Goal: Information Seeking & Learning: Learn about a topic

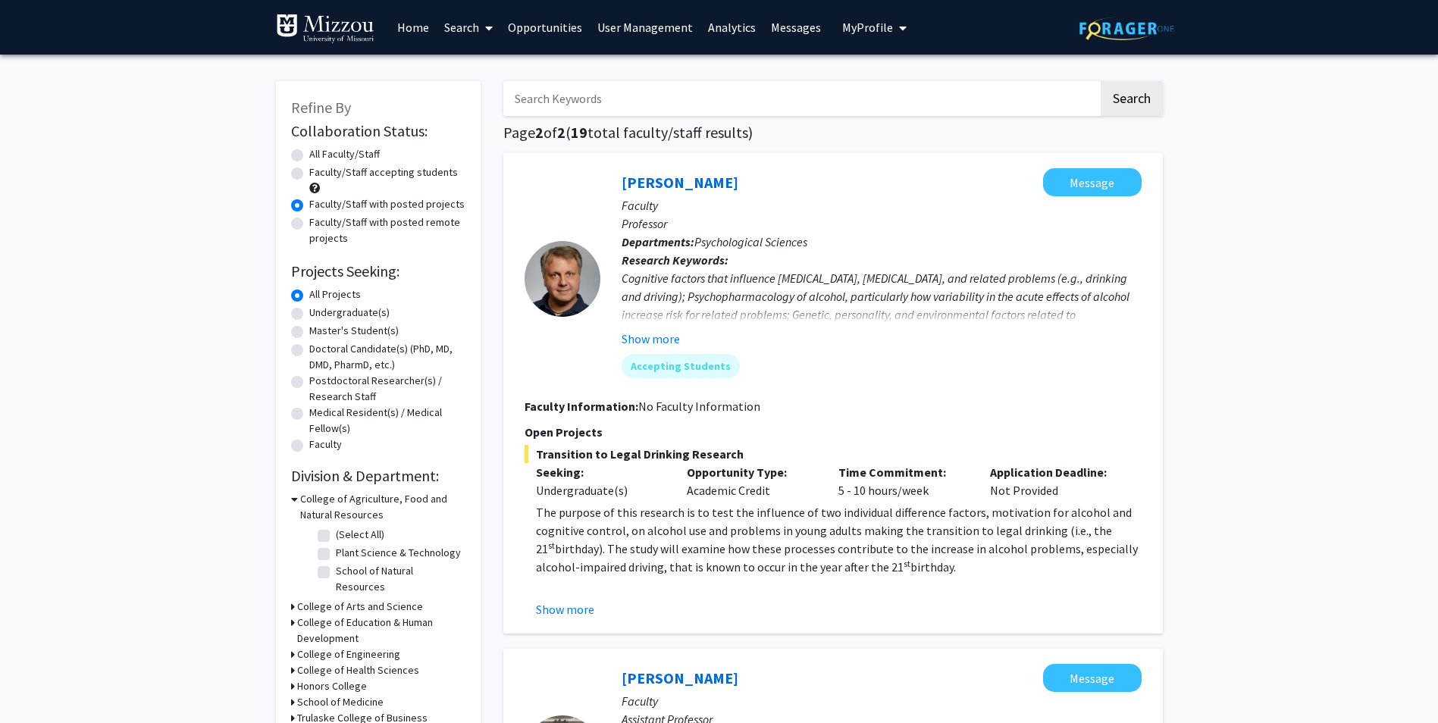
click at [400, 26] on link "Home" at bounding box center [413, 27] width 47 height 53
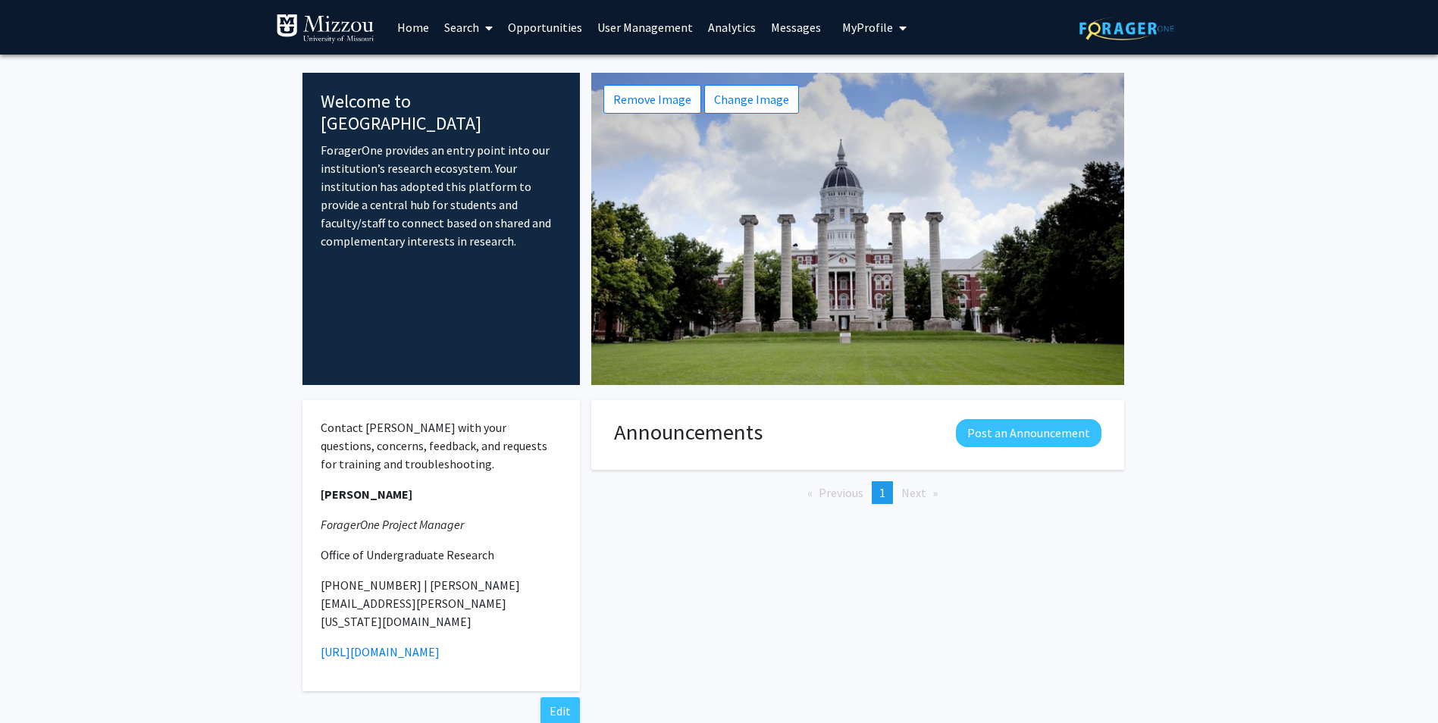
click at [459, 11] on link "Search" at bounding box center [469, 27] width 64 height 53
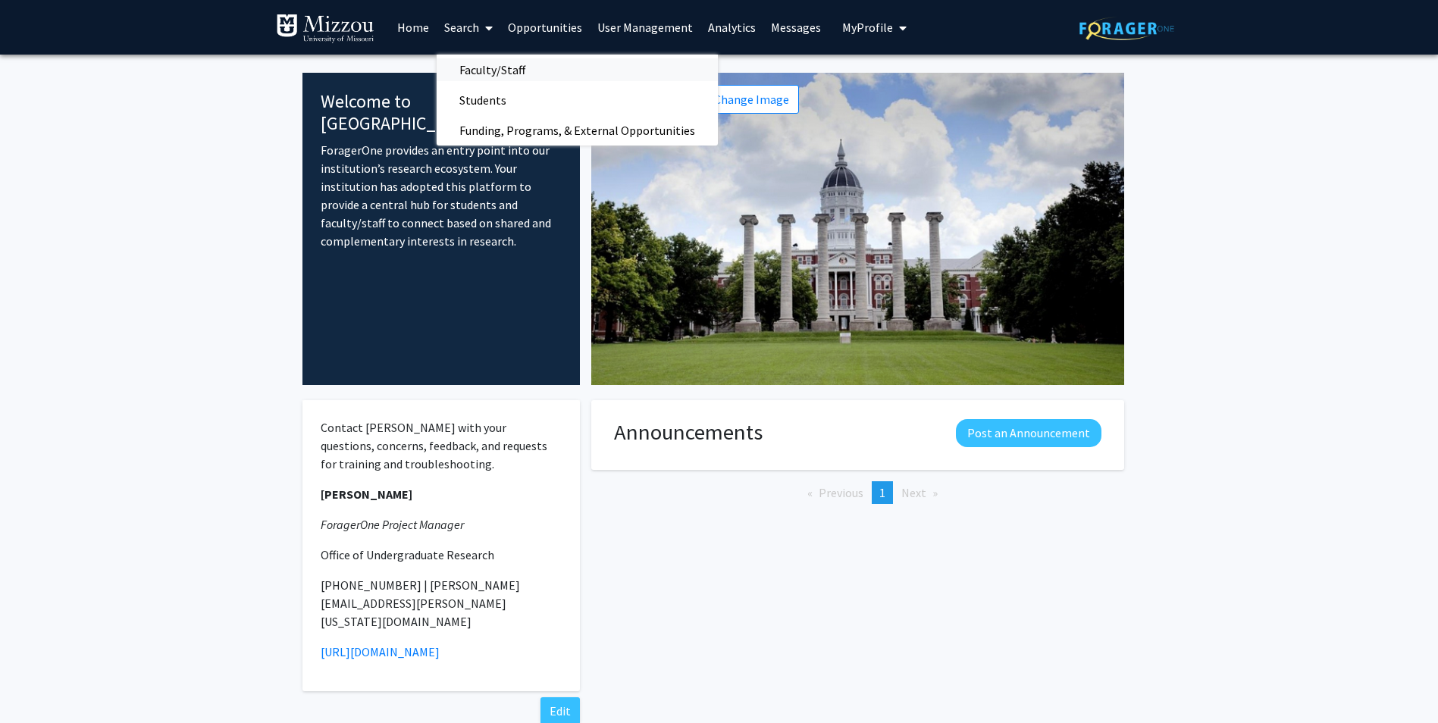
click at [447, 74] on span "Faculty/Staff" at bounding box center [492, 70] width 111 height 30
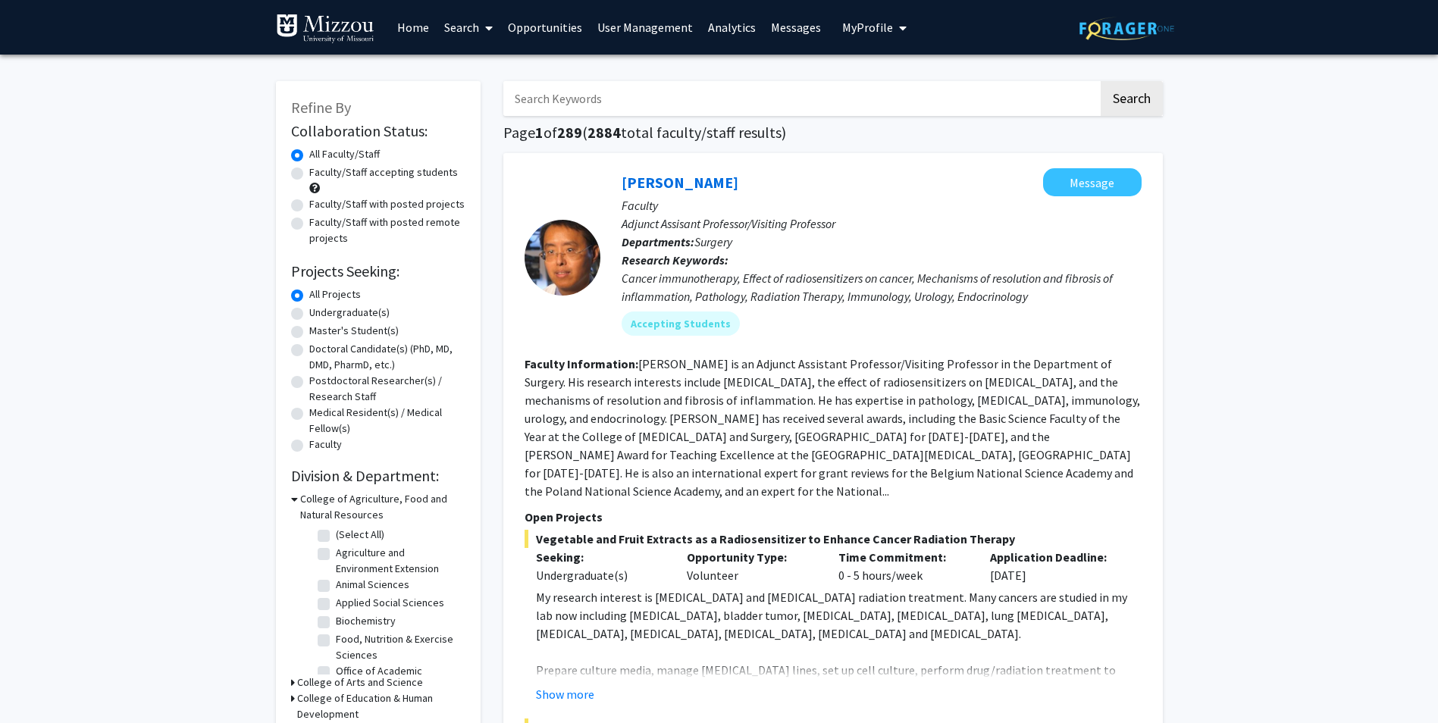
click at [309, 210] on label "Faculty/Staff with posted projects" at bounding box center [386, 204] width 155 height 16
click at [309, 206] on input "Faculty/Staff with posted projects" at bounding box center [314, 201] width 10 height 10
radio input "true"
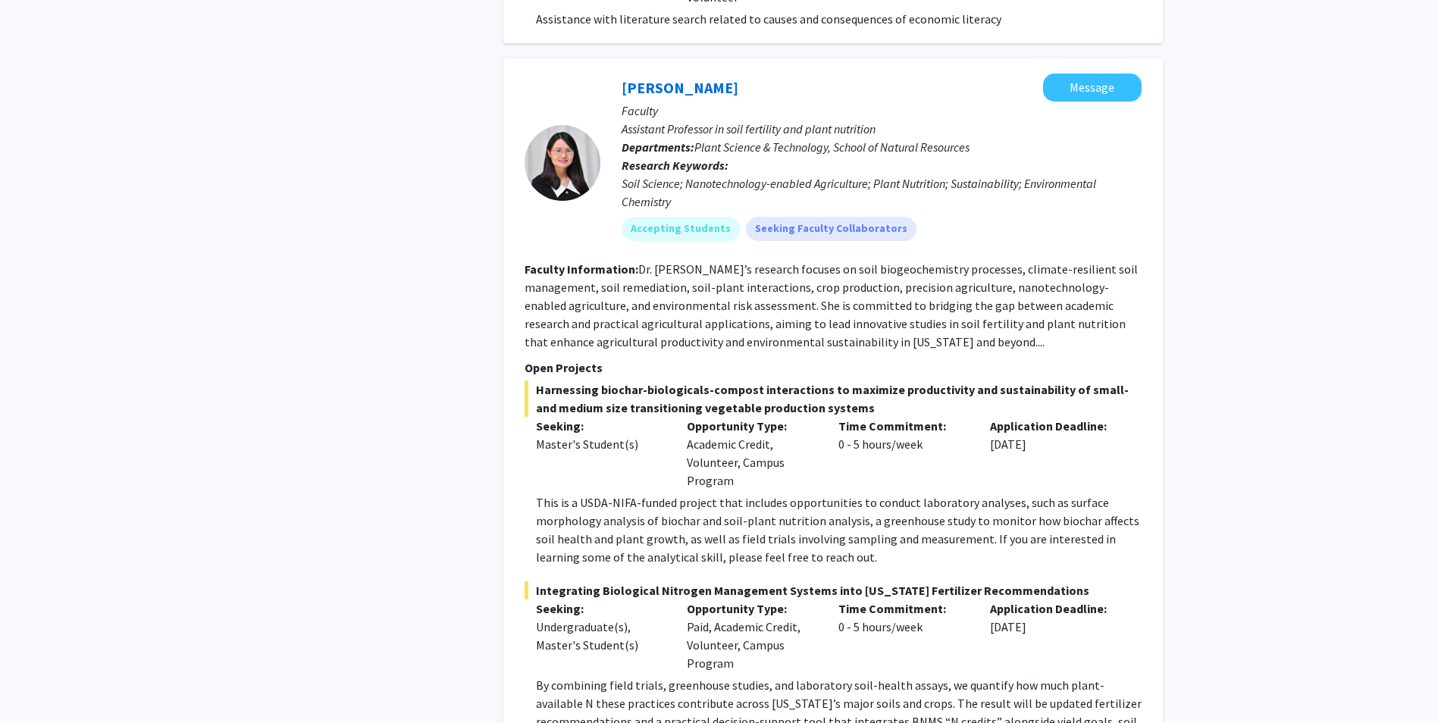
scroll to position [6713, 0]
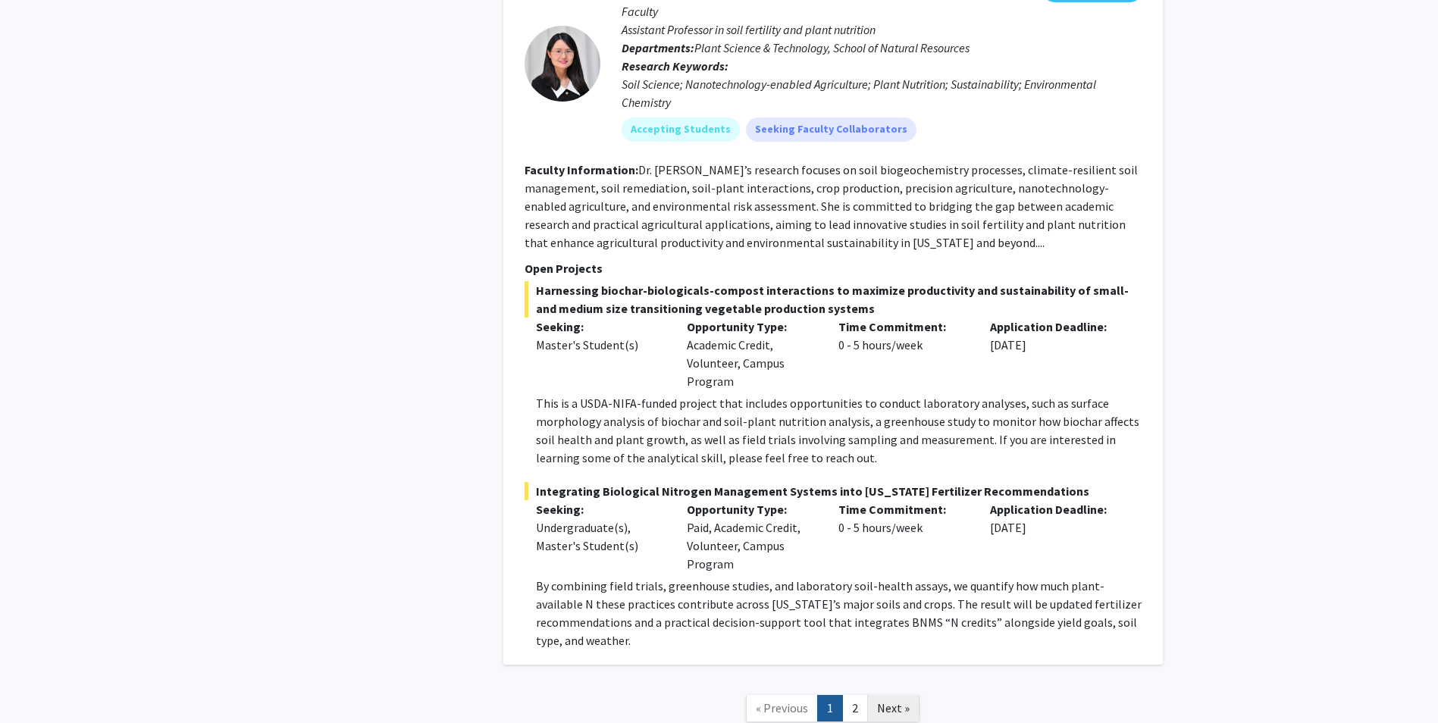
click at [889, 695] on link "Next »" at bounding box center [893, 708] width 52 height 27
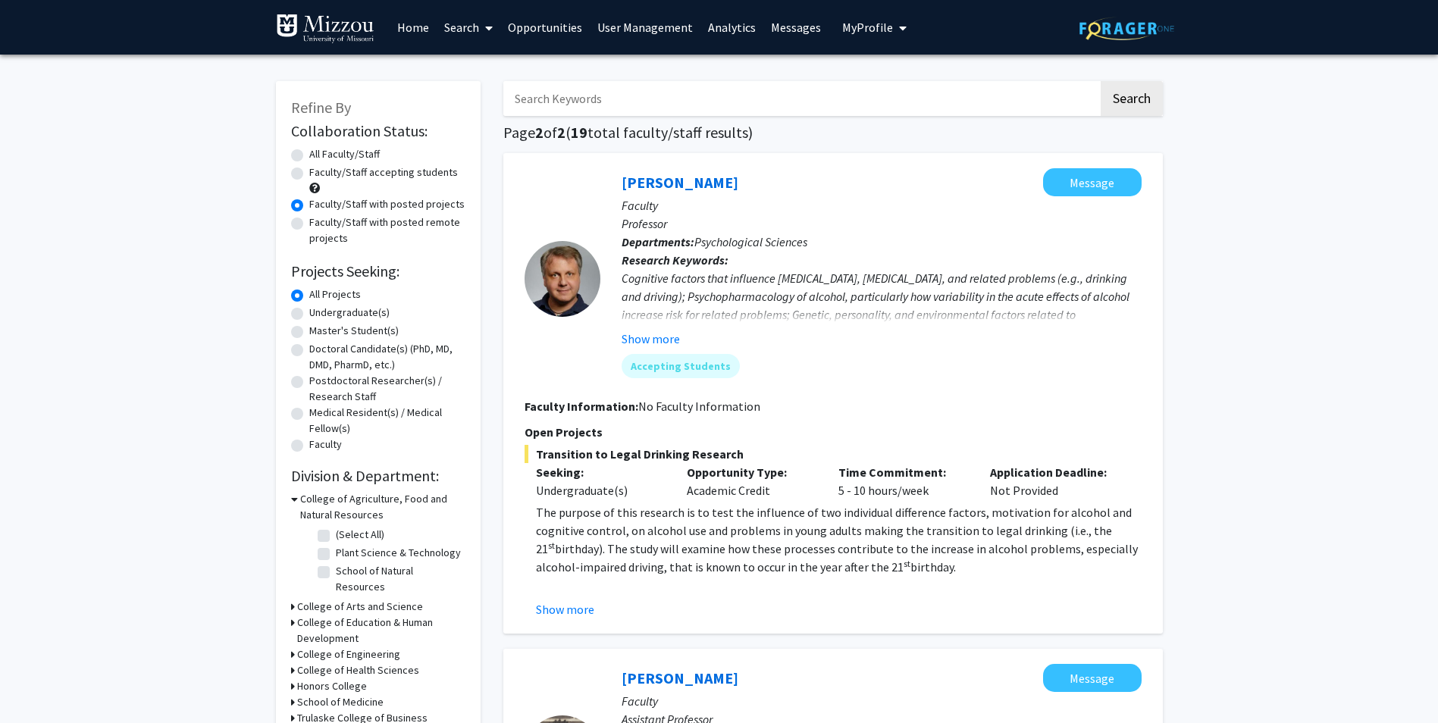
click at [409, 35] on link "Home" at bounding box center [413, 27] width 47 height 53
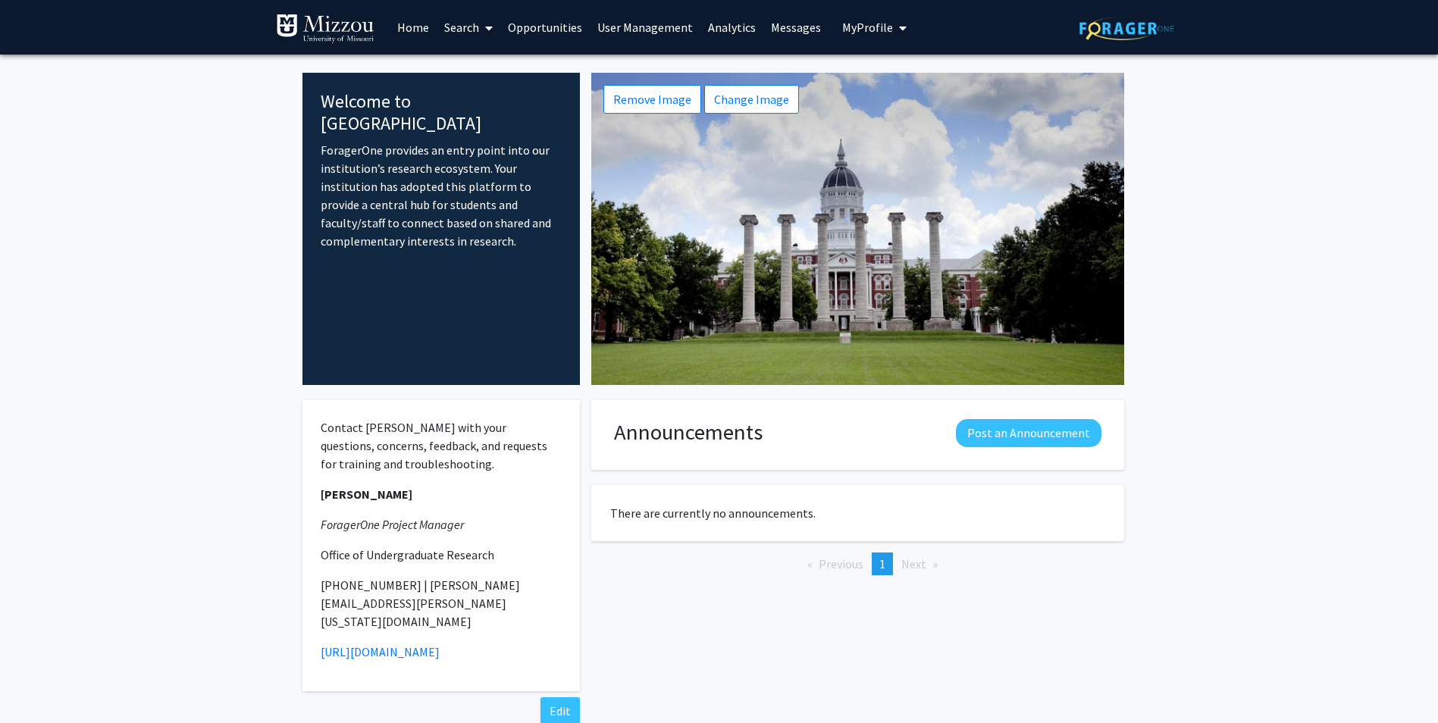
click at [456, 21] on link "Search" at bounding box center [469, 27] width 64 height 53
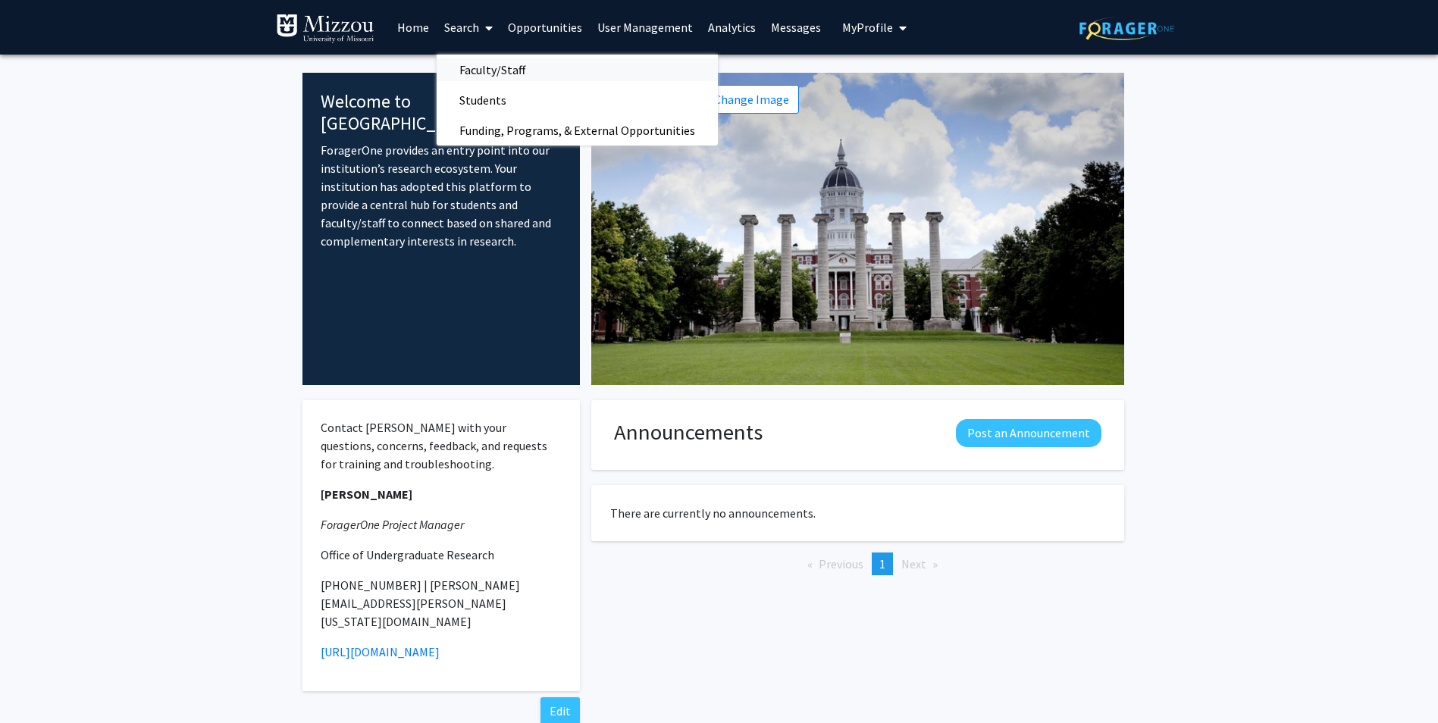
click at [461, 65] on span "Faculty/Staff" at bounding box center [492, 70] width 111 height 30
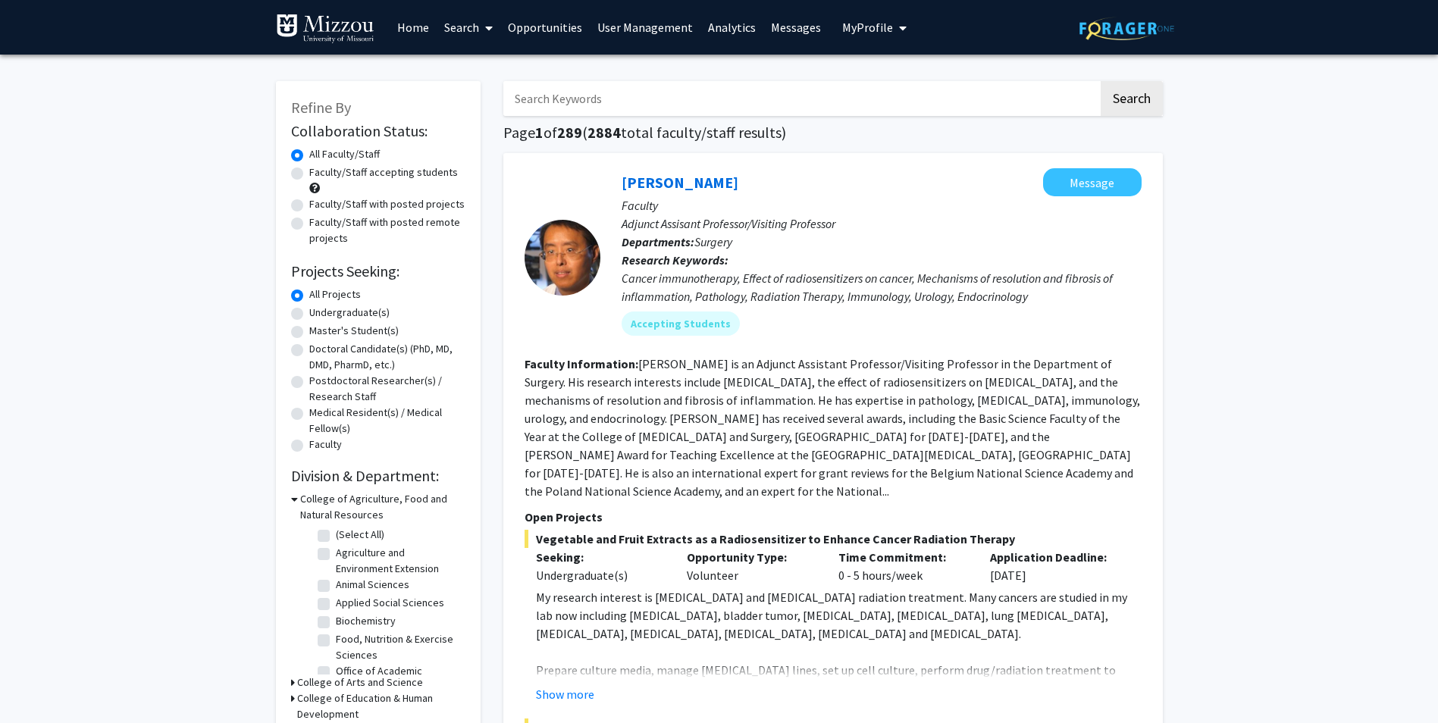
click at [605, 100] on input "Search Keywords" at bounding box center [800, 98] width 595 height 35
type input "[PERSON_NAME]"
click at [1101, 81] on button "Search" at bounding box center [1132, 98] width 62 height 35
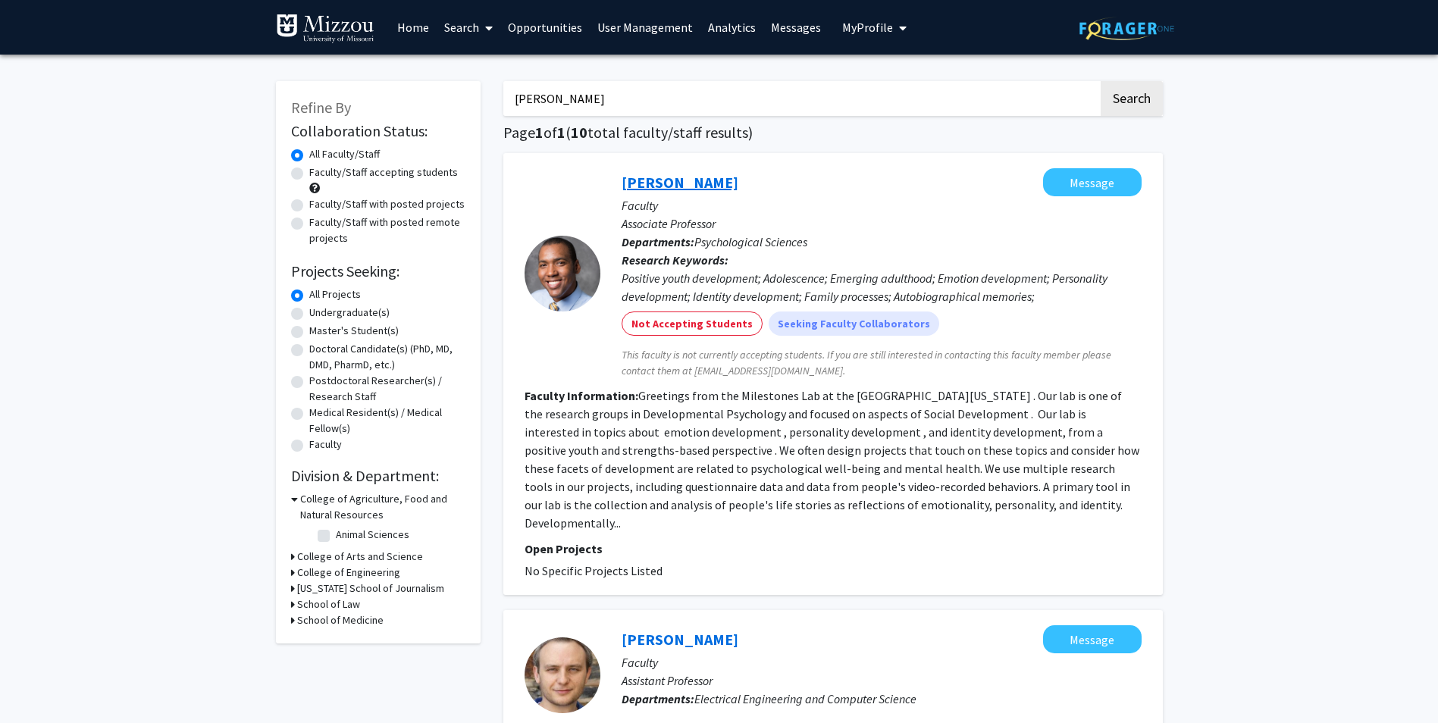
click at [689, 190] on link "[PERSON_NAME]" at bounding box center [680, 182] width 117 height 19
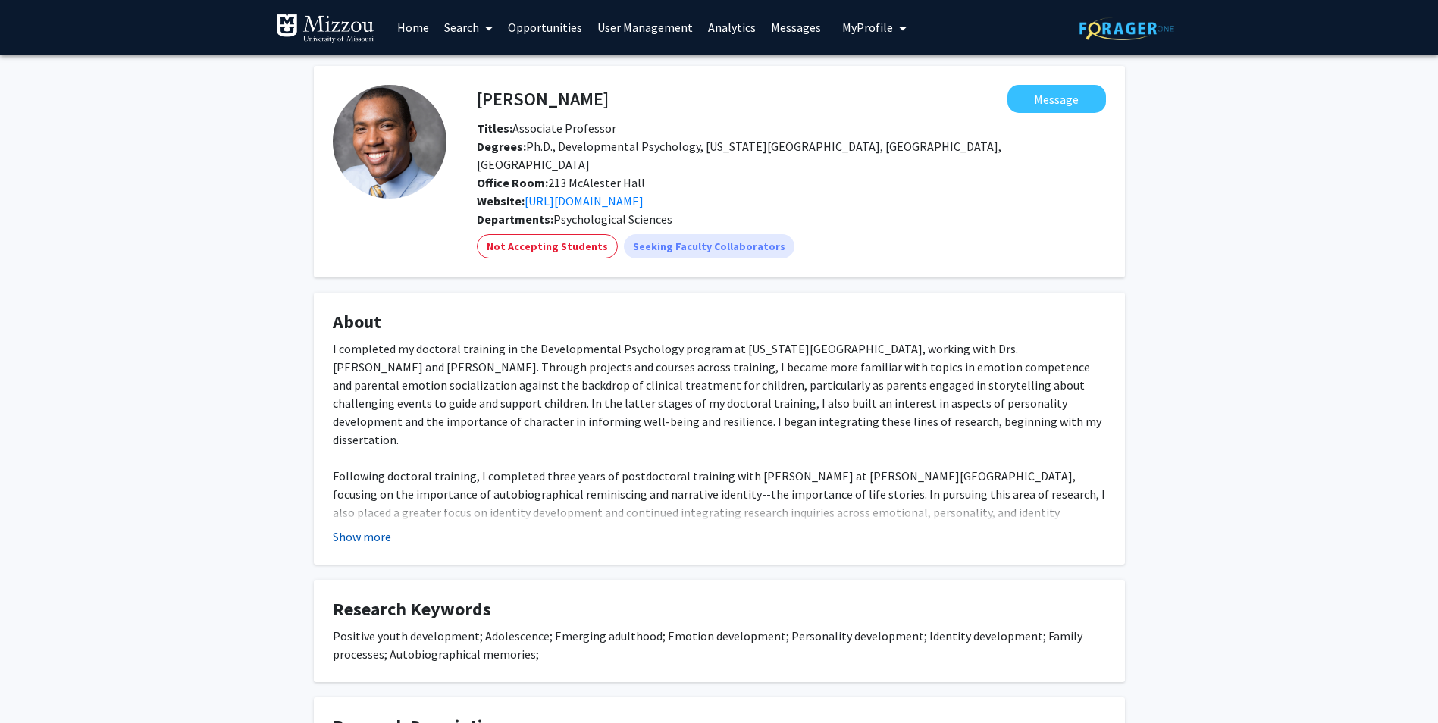
click at [369, 528] on button "Show more" at bounding box center [362, 537] width 58 height 18
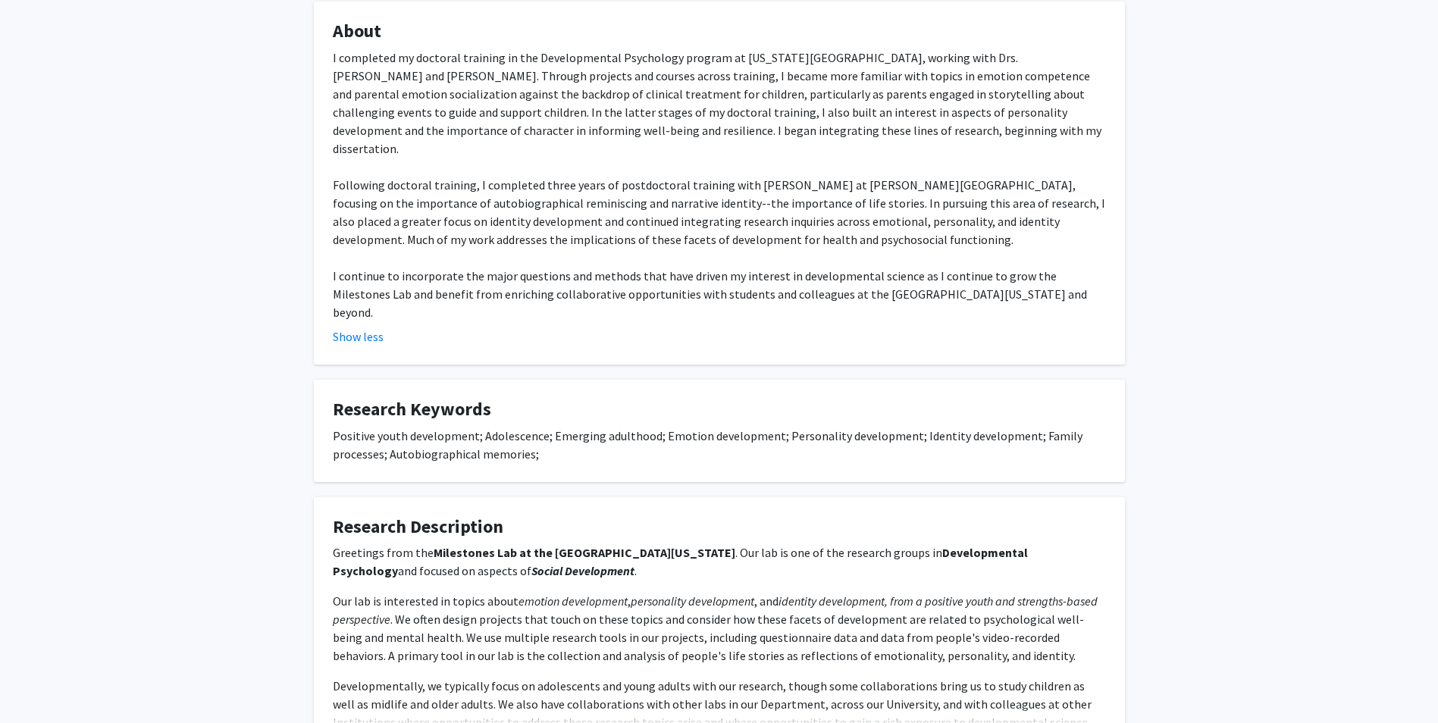
scroll to position [303, 0]
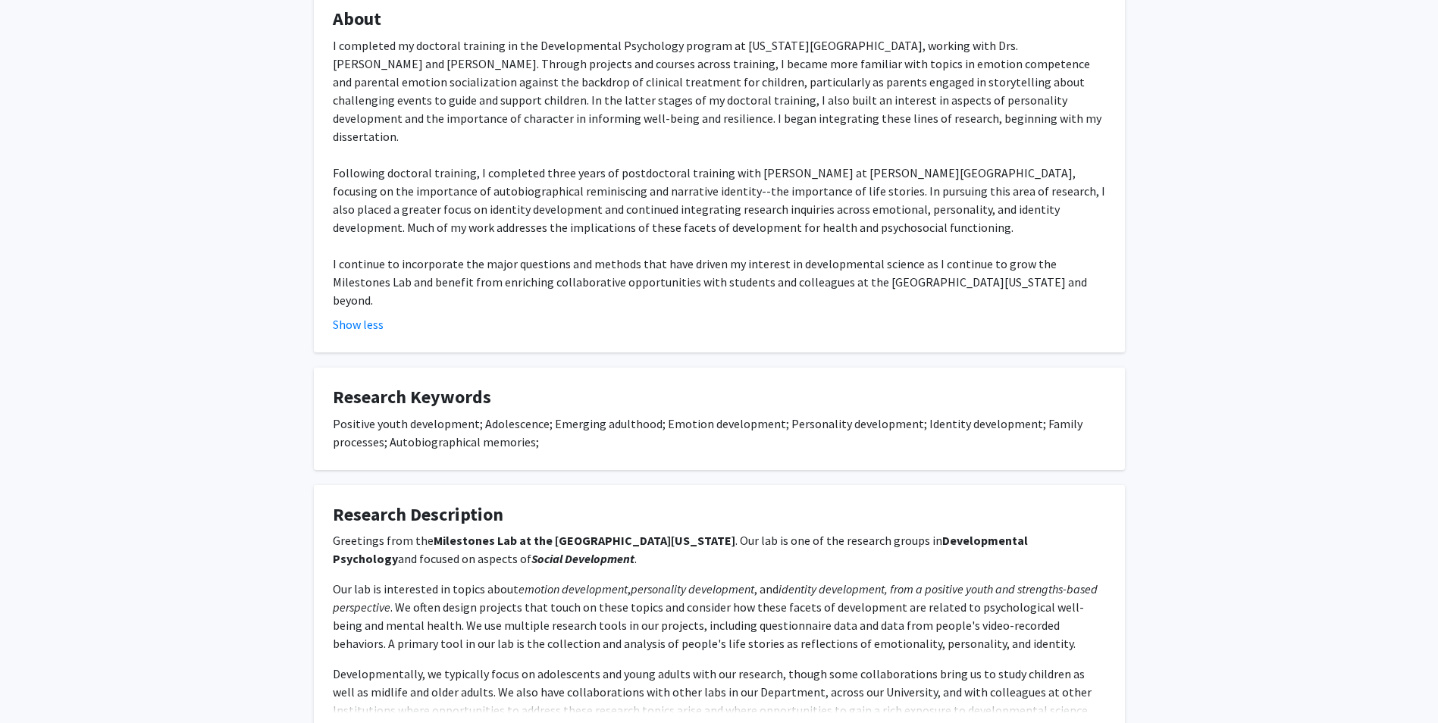
click at [359, 719] on button "Show more" at bounding box center [362, 728] width 58 height 18
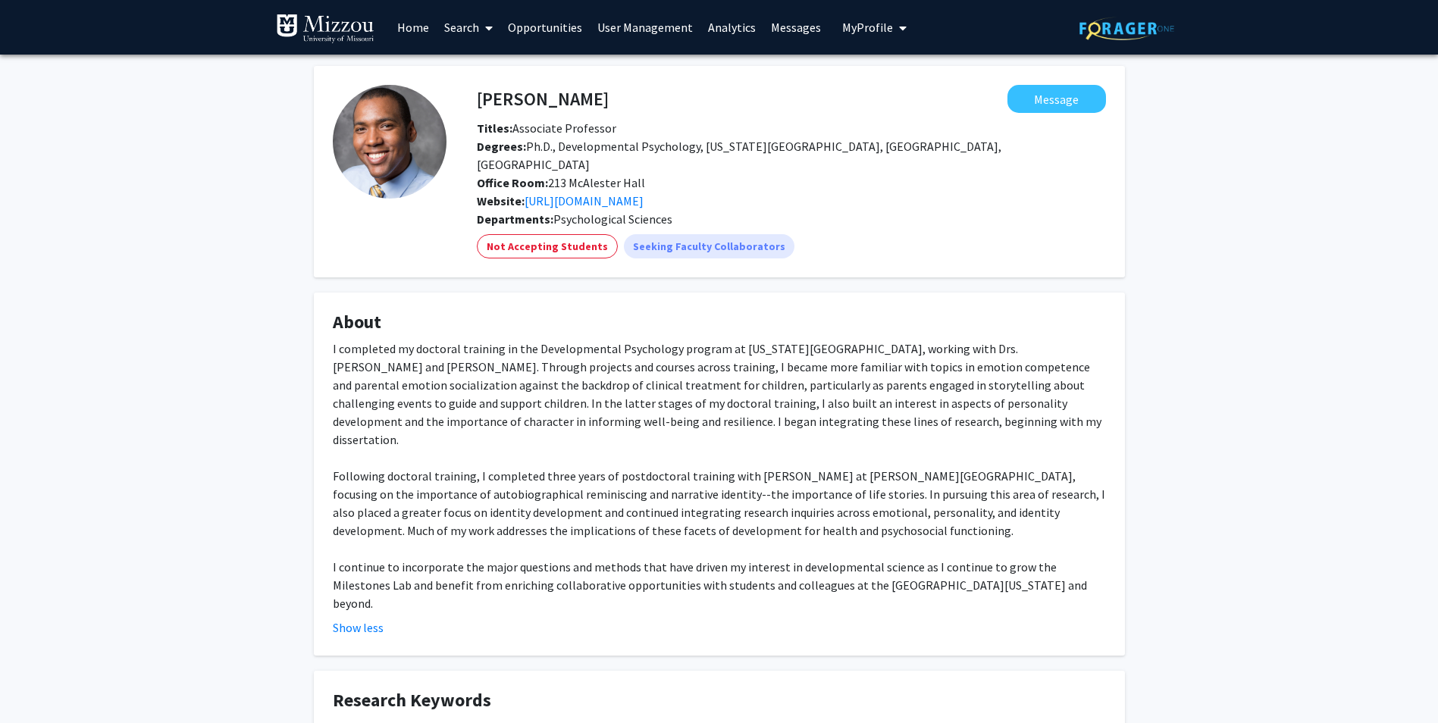
click at [417, 28] on link "Home" at bounding box center [413, 27] width 47 height 53
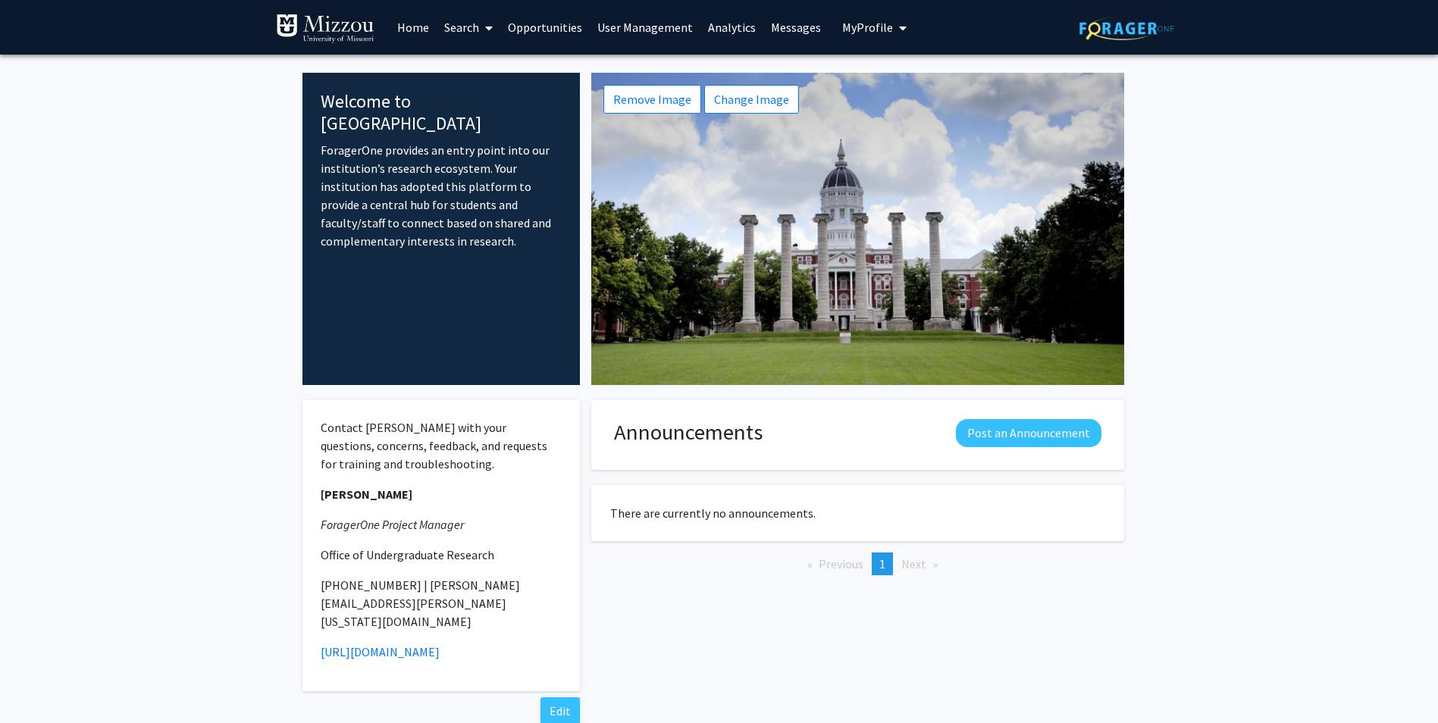
click at [451, 26] on link "Search" at bounding box center [469, 27] width 64 height 53
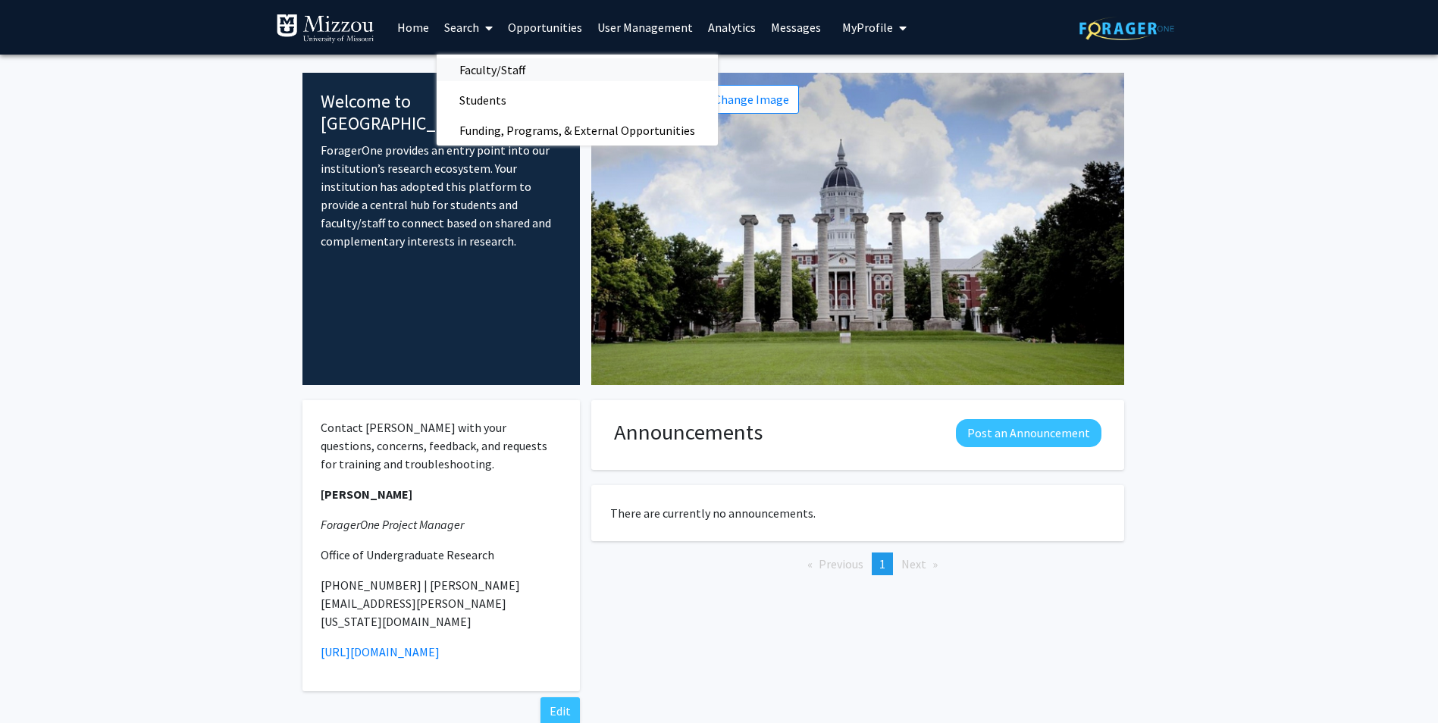
click at [479, 61] on span "Faculty/Staff" at bounding box center [492, 70] width 111 height 30
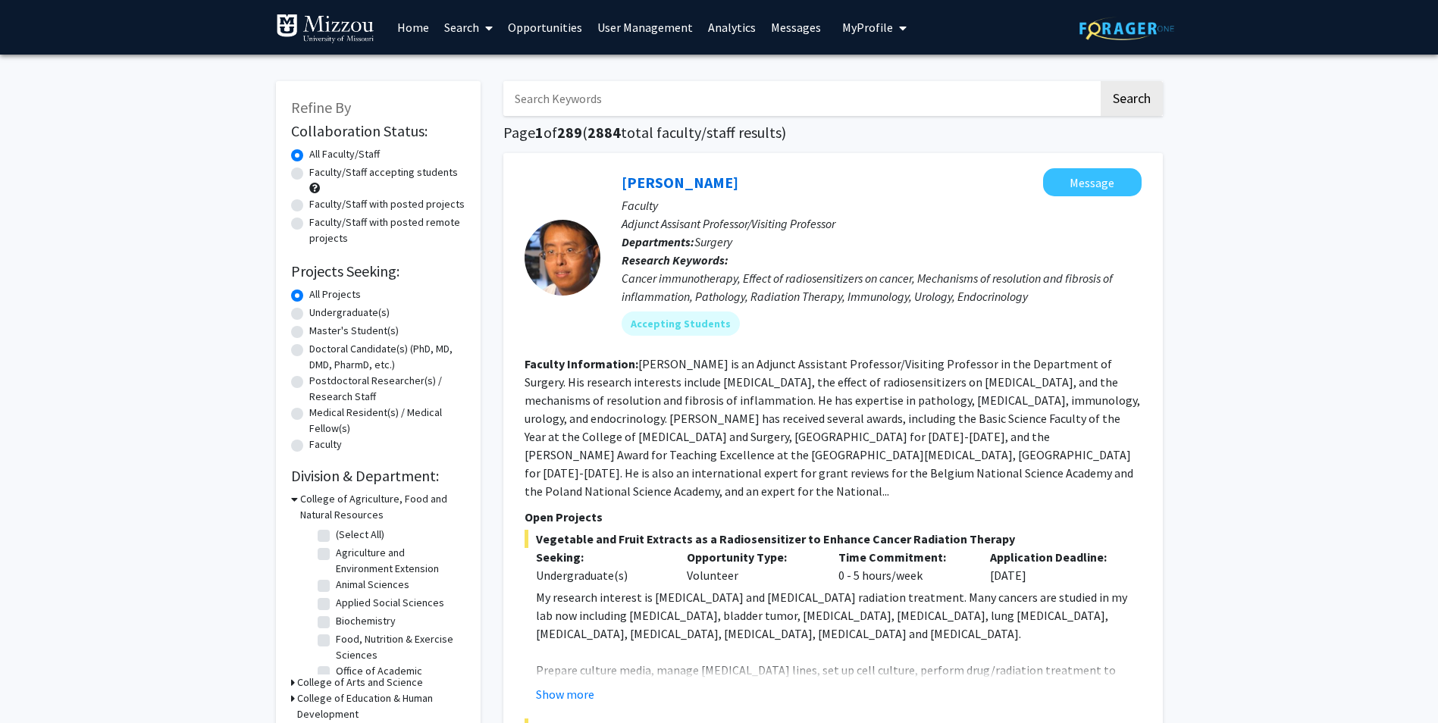
click at [309, 200] on label "Faculty/Staff with posted projects" at bounding box center [386, 204] width 155 height 16
click at [309, 200] on input "Faculty/Staff with posted projects" at bounding box center [314, 201] width 10 height 10
radio input "true"
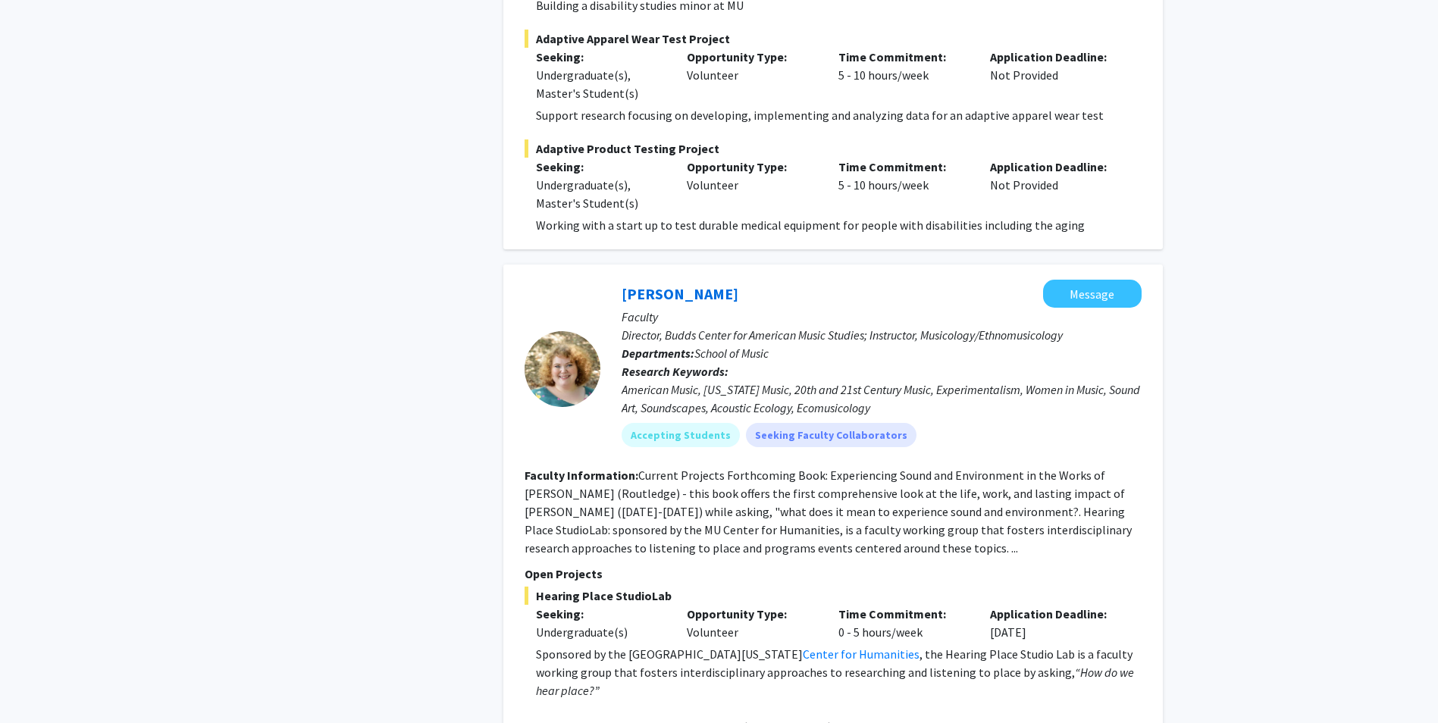
scroll to position [2199, 0]
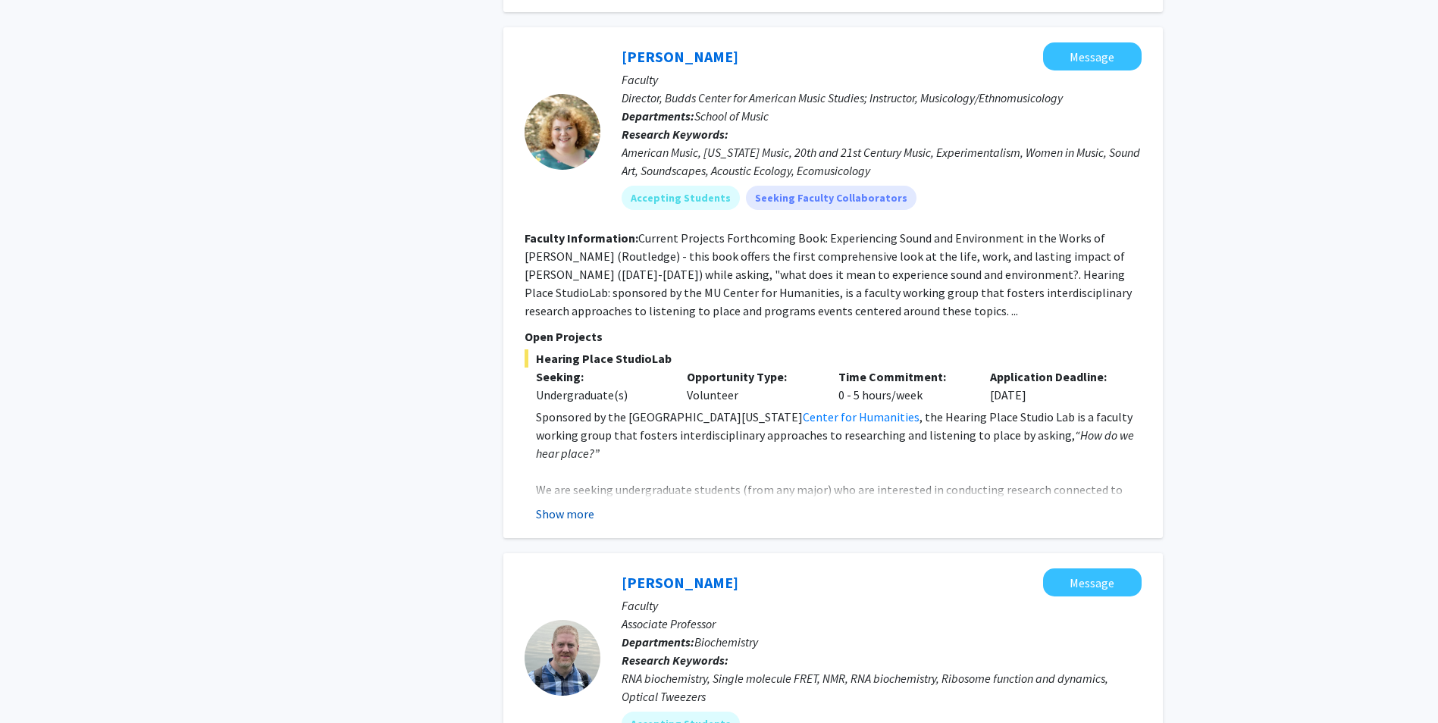
click at [564, 505] on button "Show more" at bounding box center [565, 514] width 58 height 18
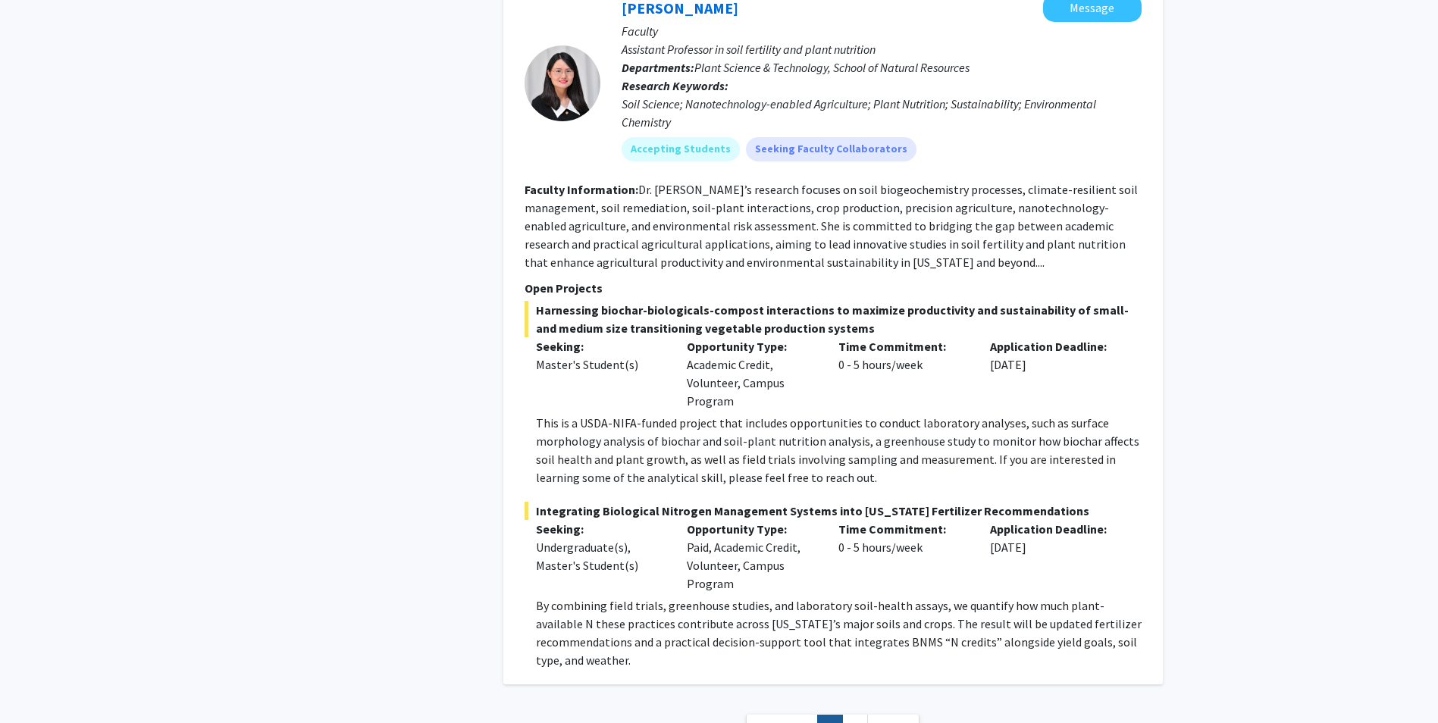
scroll to position [6967, 0]
click at [884, 713] on link "Next »" at bounding box center [893, 726] width 52 height 27
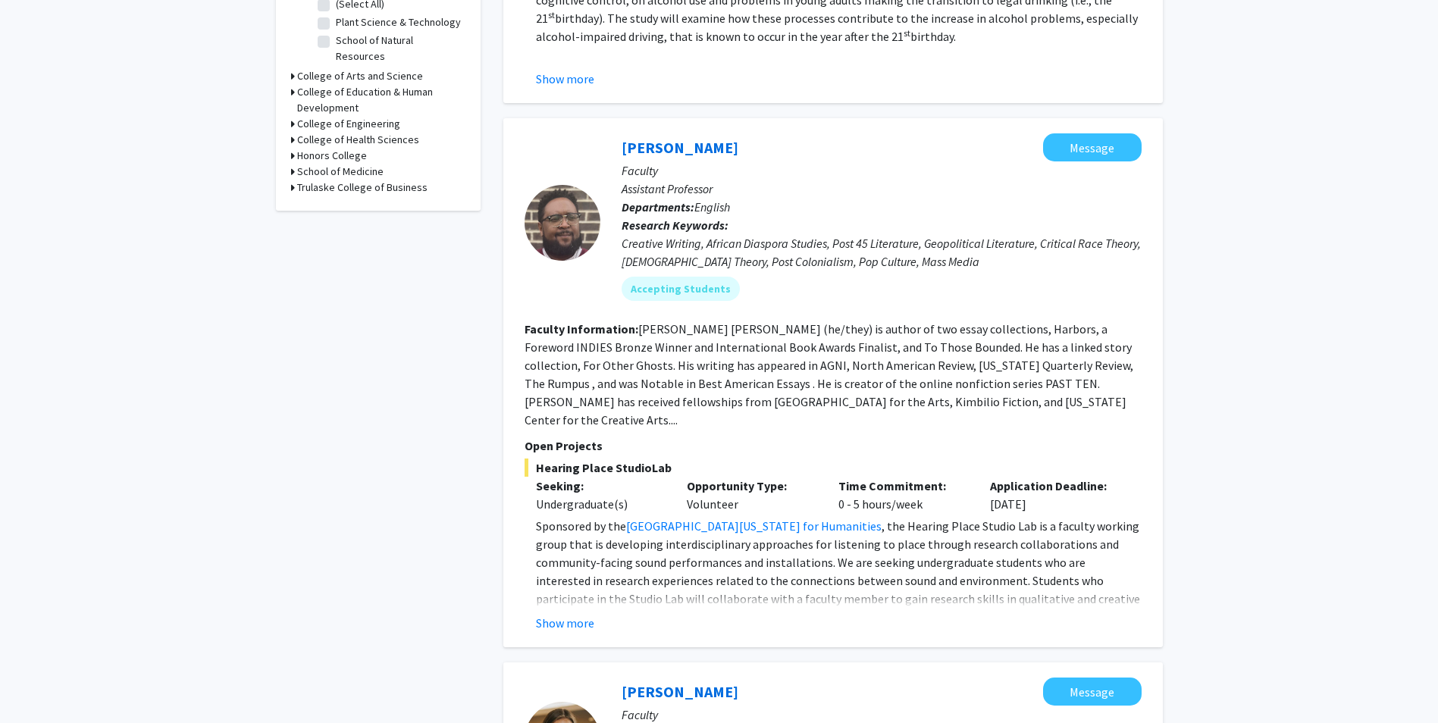
scroll to position [607, 0]
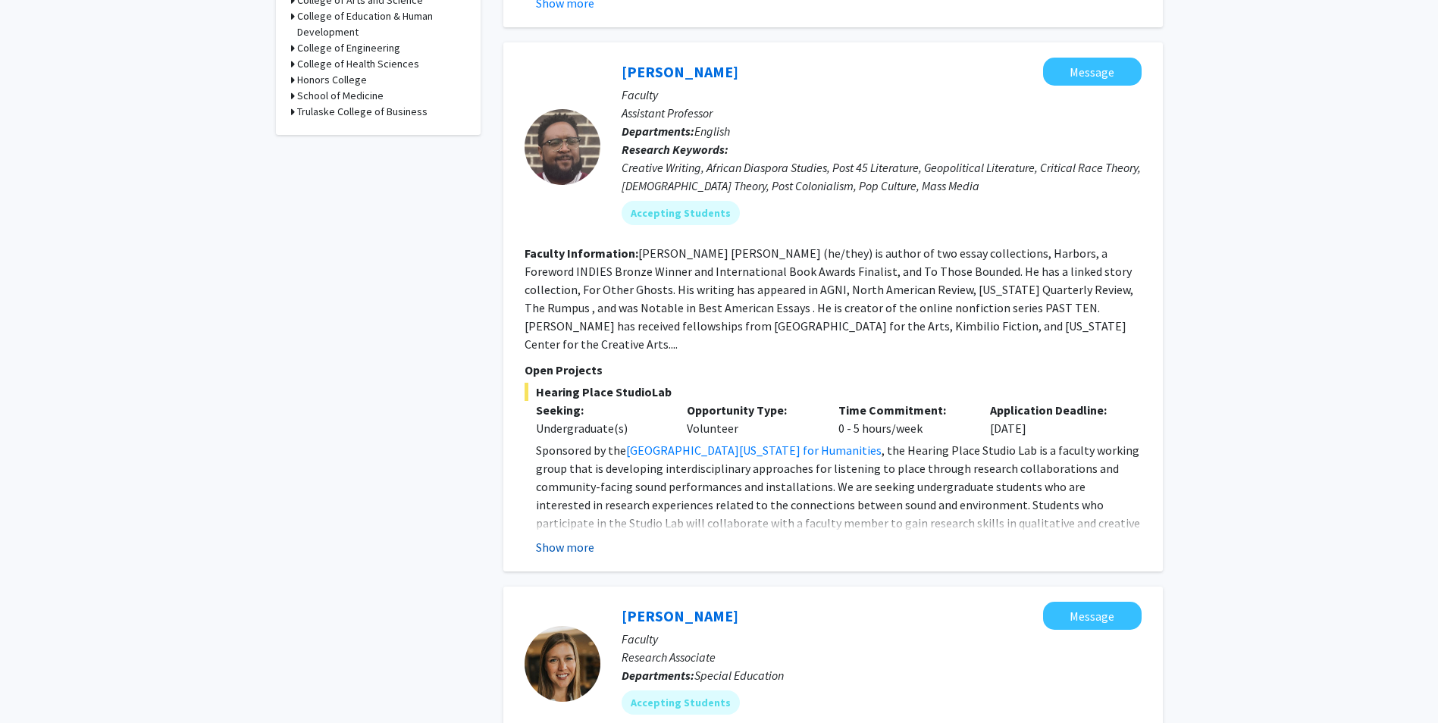
click at [575, 538] on button "Show more" at bounding box center [565, 547] width 58 height 18
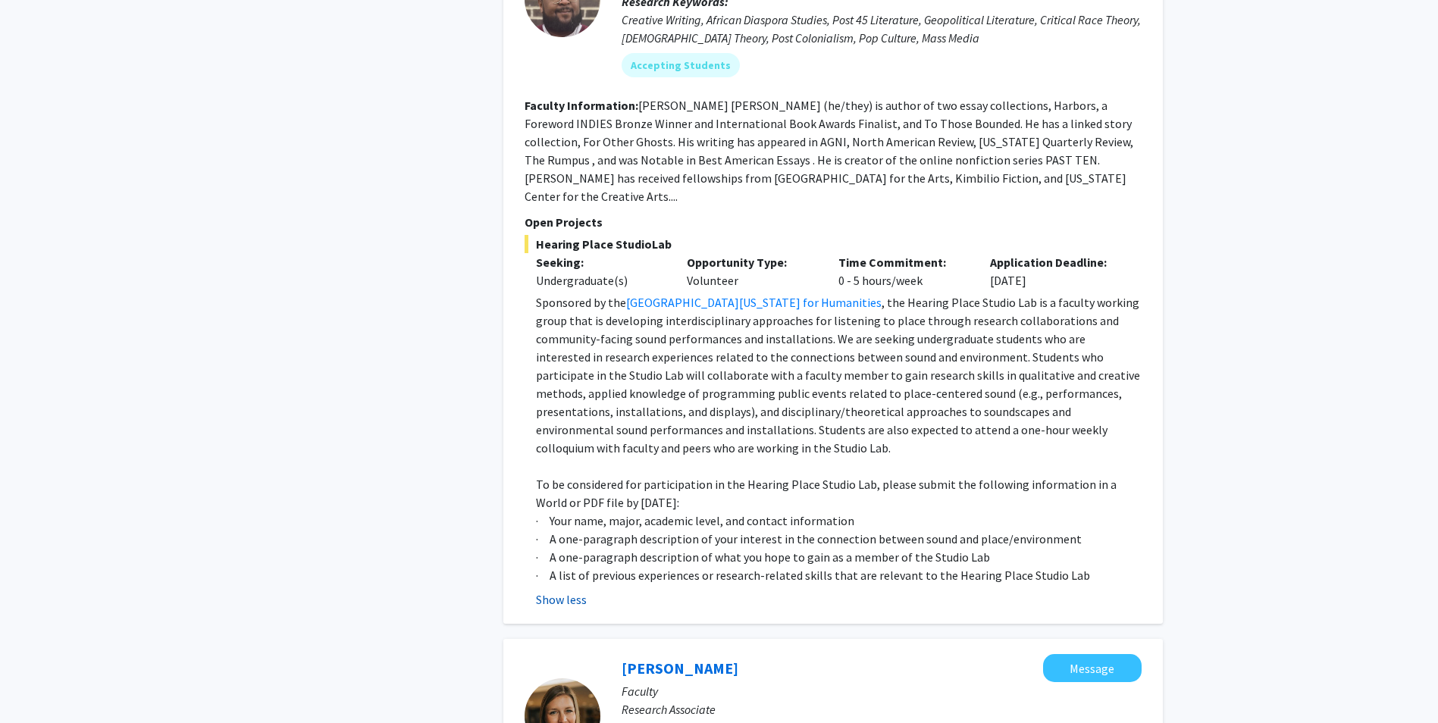
scroll to position [758, 0]
